Goal: Find specific page/section: Find specific page/section

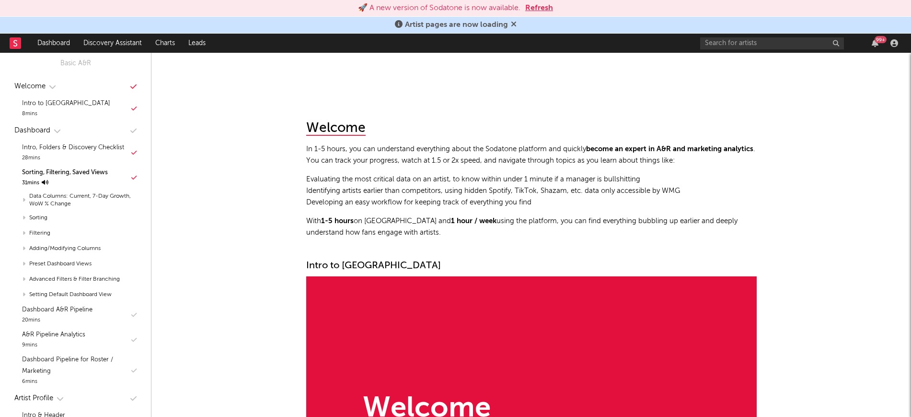
scroll to position [976, 0]
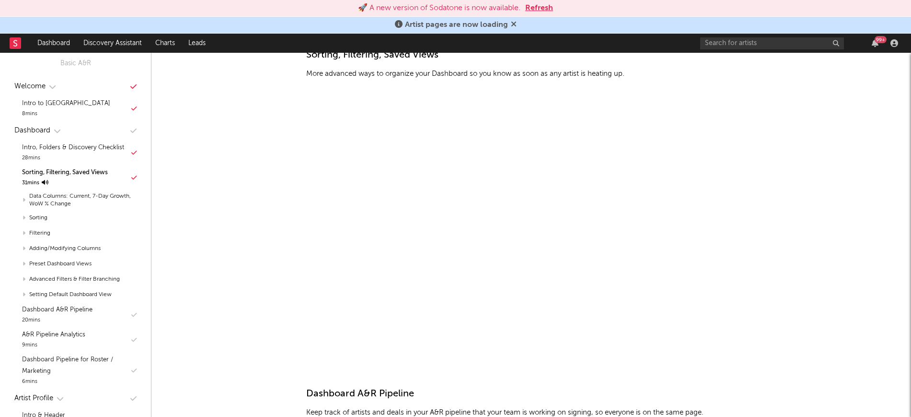
click at [542, 9] on button "Refresh" at bounding box center [539, 8] width 28 height 12
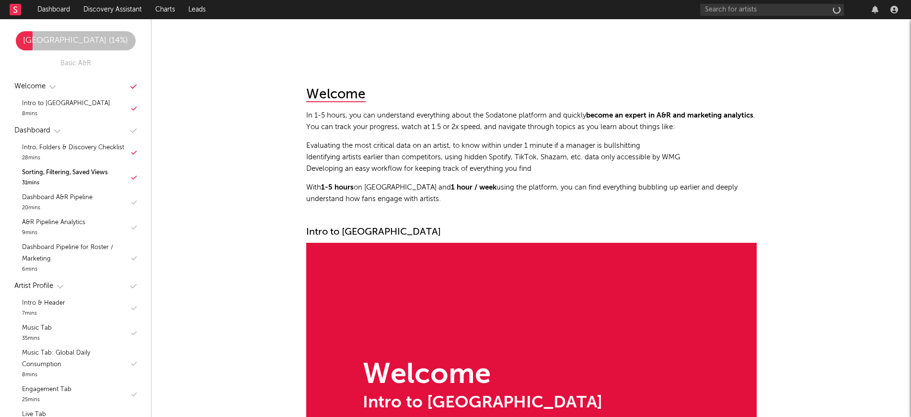
scroll to position [960, 0]
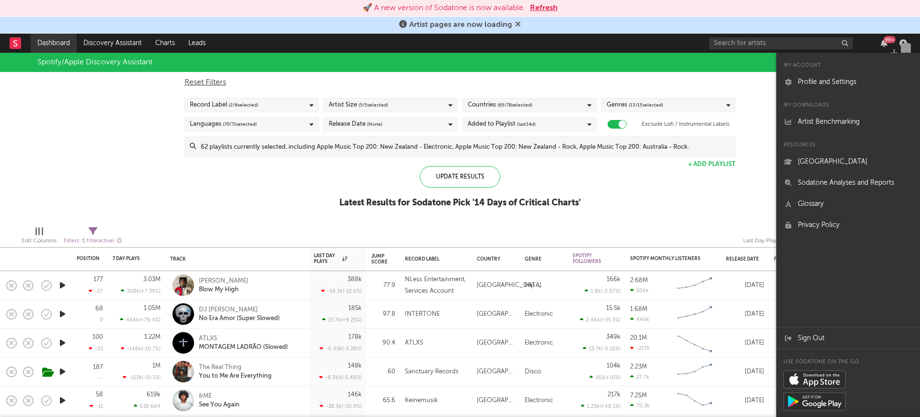
click at [59, 46] on link "Dashboard" at bounding box center [54, 43] width 46 height 19
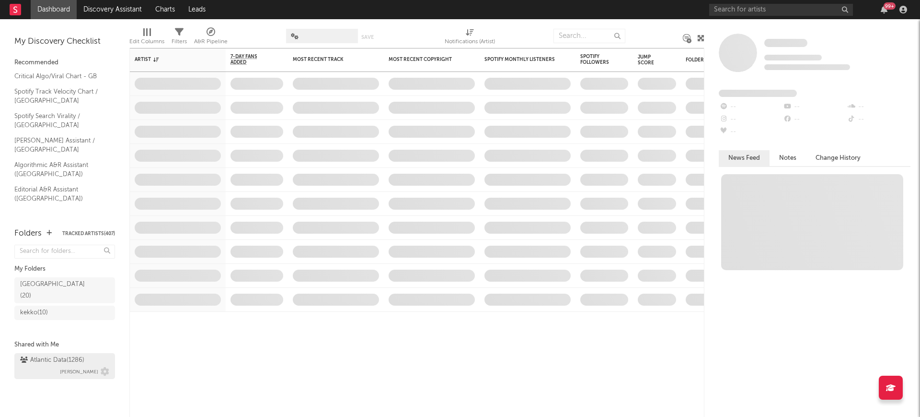
click at [67, 354] on div "Atlantic Data ( 1286 )" at bounding box center [52, 360] width 64 height 12
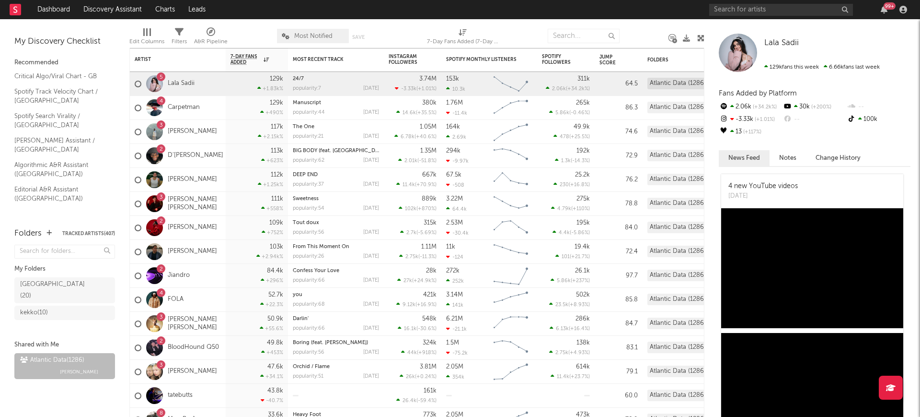
click at [303, 27] on div "Most Notified Save Save as" at bounding box center [327, 36] width 101 height 24
click at [303, 29] on span "Most Notified" at bounding box center [313, 36] width 72 height 14
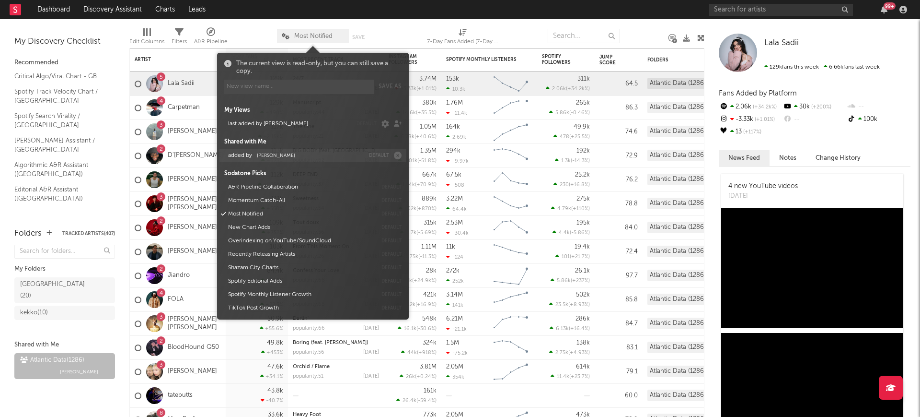
click at [267, 155] on span "Michele Valentini" at bounding box center [276, 155] width 38 height 5
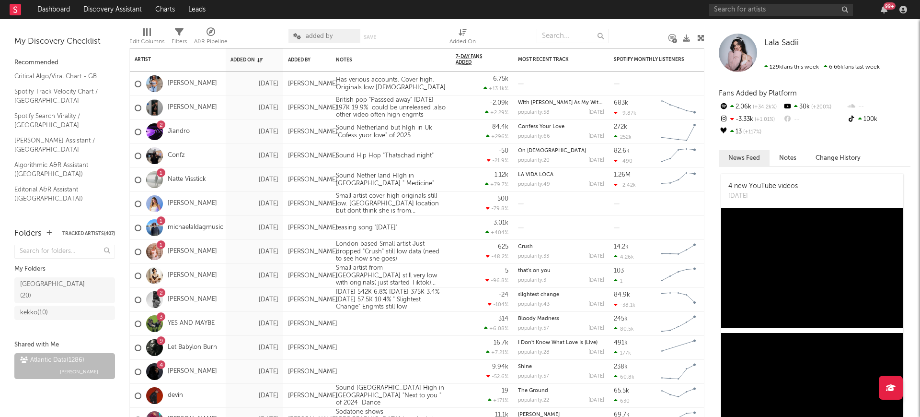
click at [256, 31] on div at bounding box center [258, 36] width 46 height 24
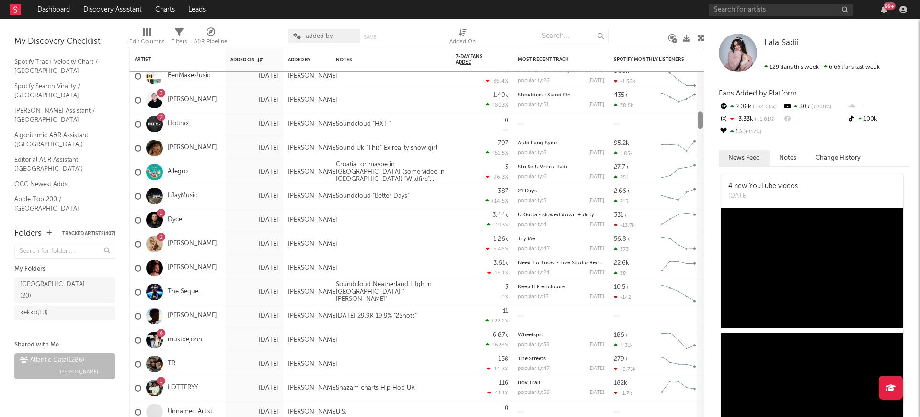
drag, startPoint x: 701, startPoint y: 61, endPoint x: 696, endPoint y: 103, distance: 42.5
click at [696, 103] on div "Amarn Arnold (DJ ARNO) Jul 6, 2025 Alex Fusco Soundcloud "Aint nobody business"…" at bounding box center [416, 232] width 575 height 369
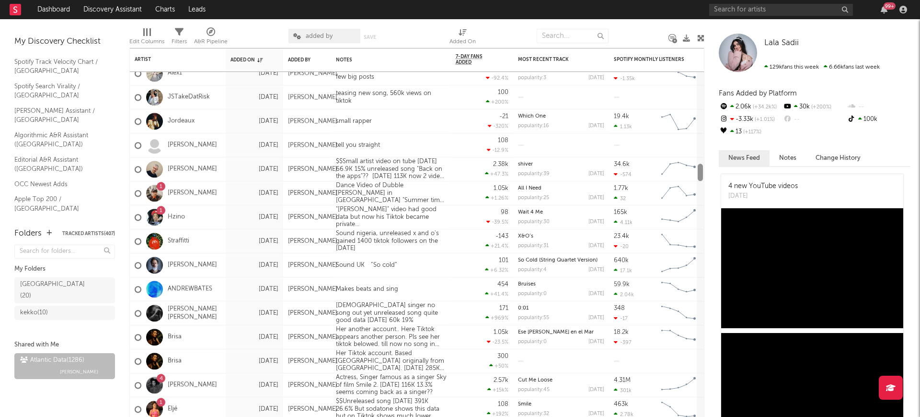
drag, startPoint x: 700, startPoint y: 114, endPoint x: 697, endPoint y: 166, distance: 52.3
click at [697, 166] on div at bounding box center [700, 244] width 7 height 345
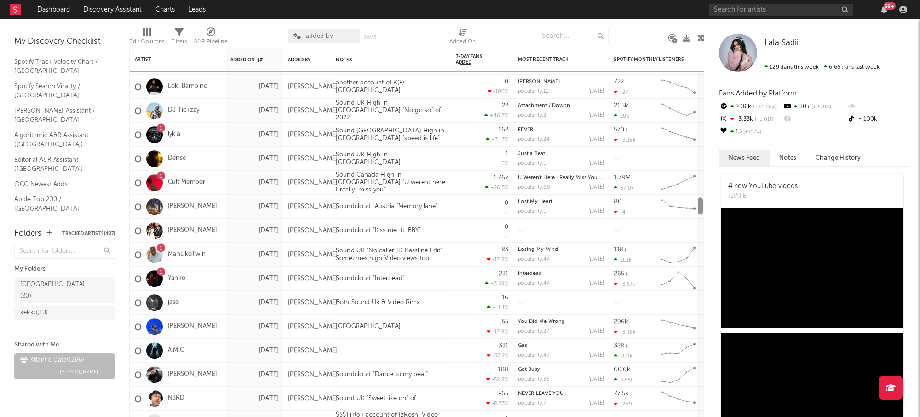
drag, startPoint x: 700, startPoint y: 169, endPoint x: 690, endPoint y: 203, distance: 34.9
click at [690, 203] on div "Micky Apr 28, 2025 Alex Fusco Just Dropped "forever young" Rivaival? Video "Thi…" at bounding box center [416, 232] width 575 height 369
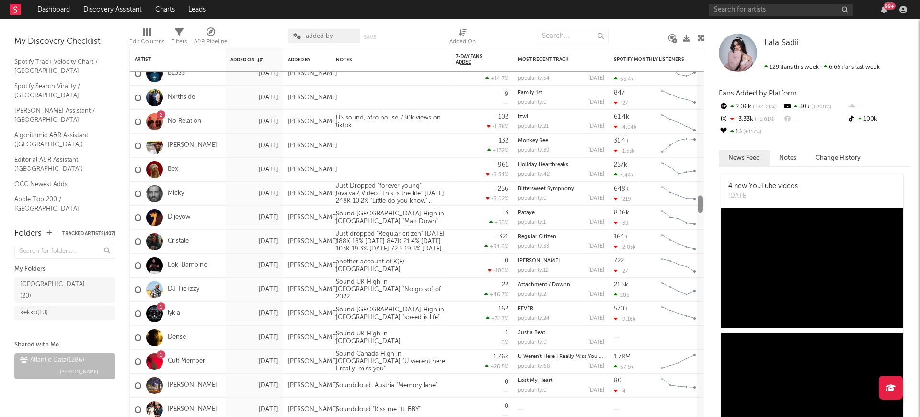
click at [703, 204] on div at bounding box center [700, 203] width 5 height 17
click at [59, 366] on link "Atlantic Data ( 1286 ) Michele Valentini" at bounding box center [64, 366] width 101 height 26
click at [66, 366] on span "Michele Valentini" at bounding box center [79, 372] width 38 height 12
